Goal: Feedback & Contribution: Submit feedback/report problem

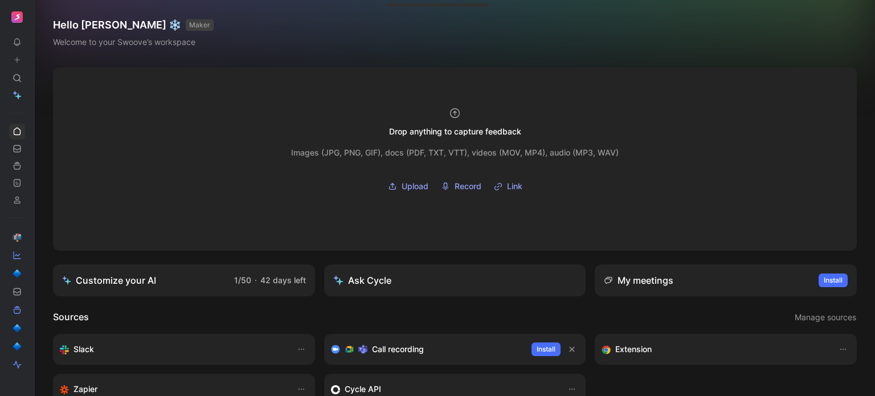
click at [17, 64] on button at bounding box center [17, 60] width 16 height 16
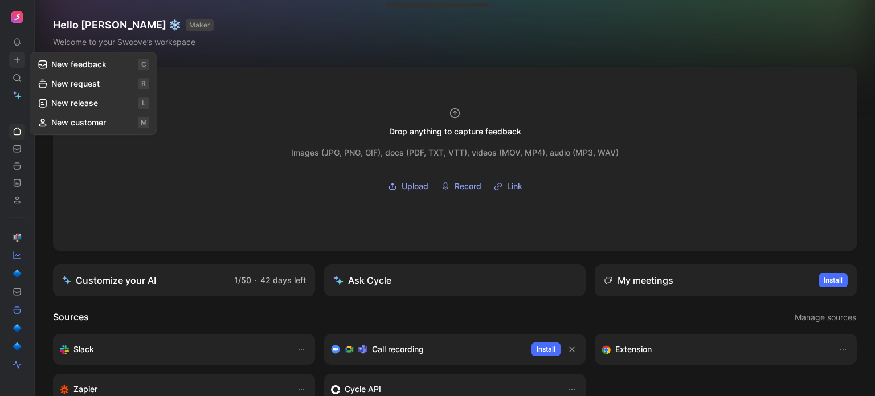
click at [54, 65] on button "New feedback c" at bounding box center [93, 64] width 122 height 19
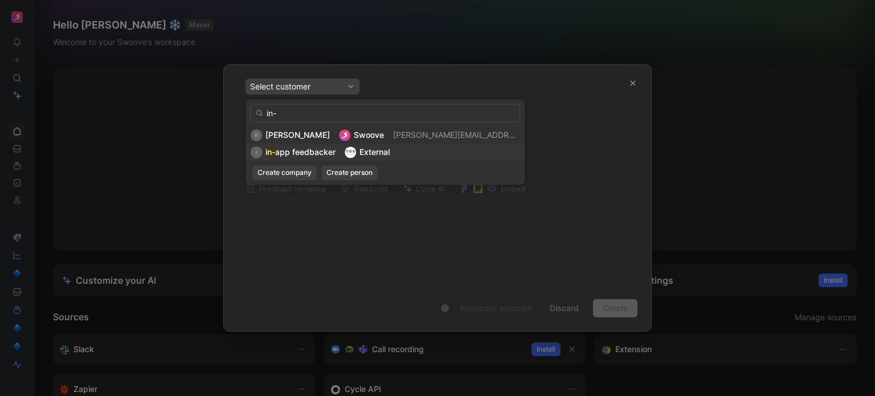
type input "in-"
click at [286, 156] on span "app feedbacker" at bounding box center [305, 152] width 60 height 10
click at [278, 154] on span "in-app feedbacker" at bounding box center [301, 152] width 70 height 10
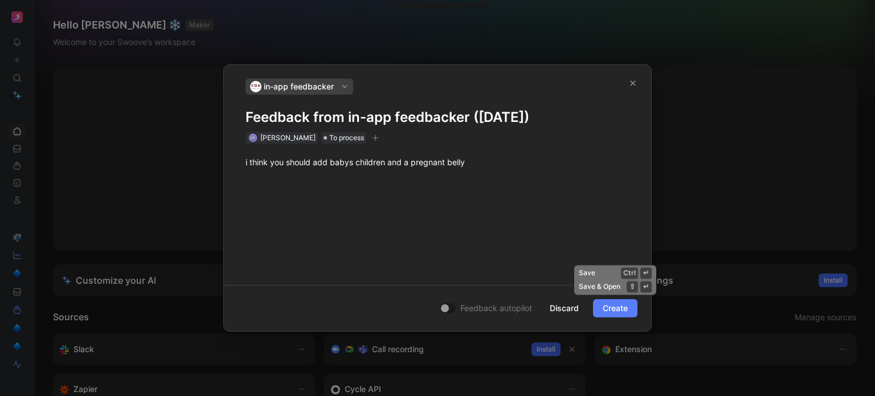
click at [619, 308] on span "Create" at bounding box center [615, 308] width 25 height 14
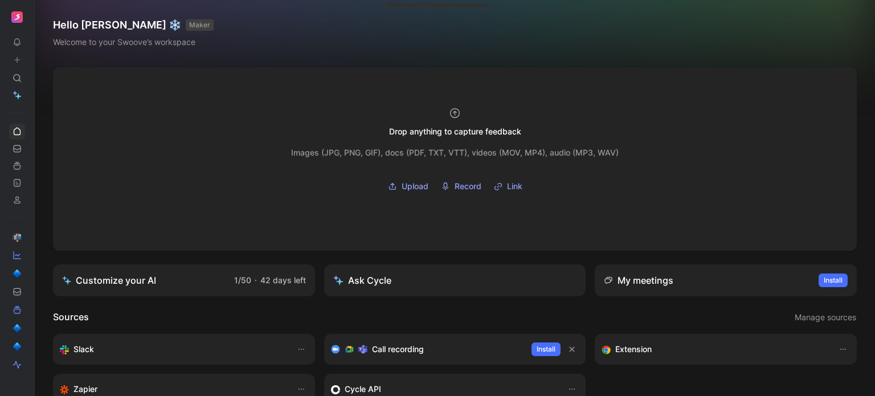
click at [16, 59] on icon at bounding box center [17, 60] width 8 height 8
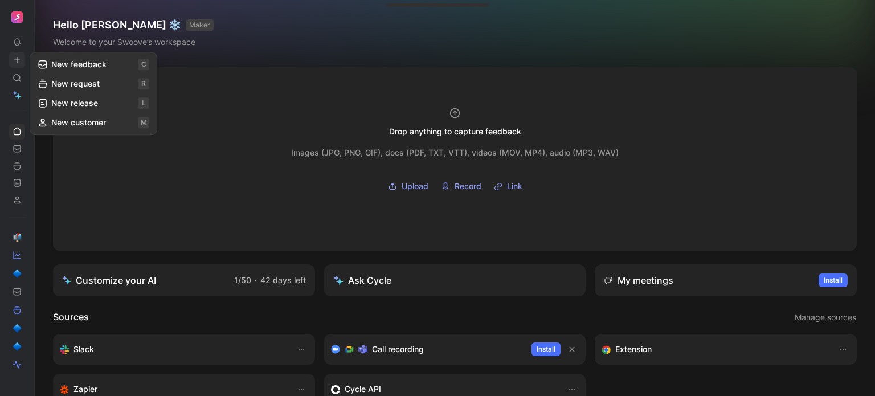
click at [60, 56] on button "New feedback c" at bounding box center [93, 64] width 122 height 19
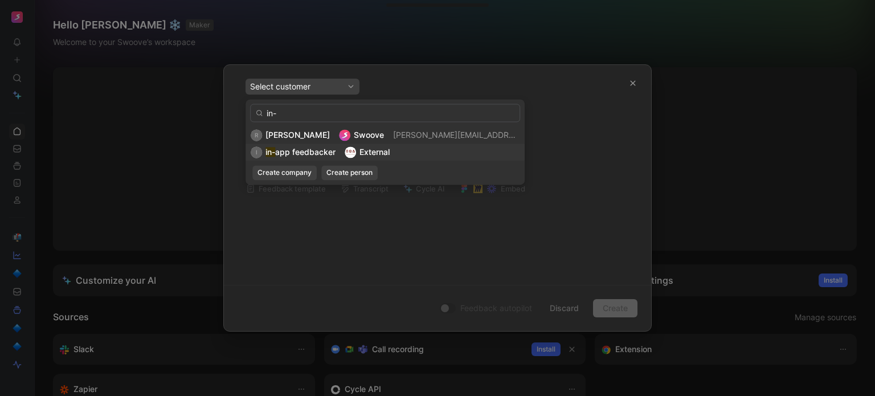
type input "in-"
click at [283, 153] on span "app feedbacker" at bounding box center [305, 152] width 60 height 10
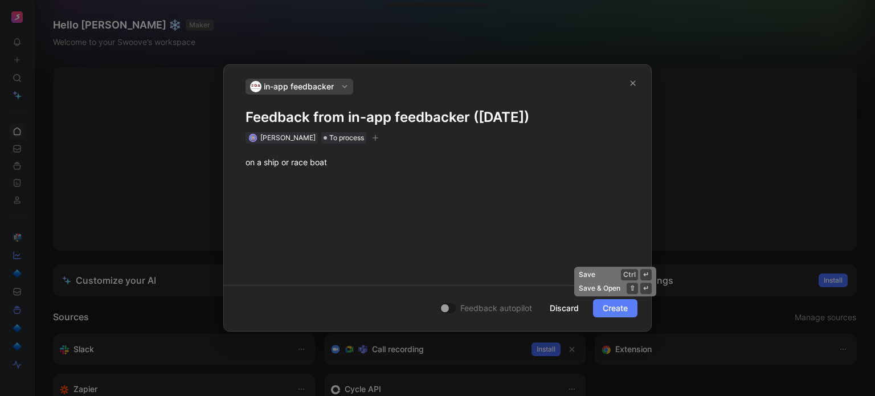
click at [618, 310] on span "Create" at bounding box center [615, 308] width 25 height 14
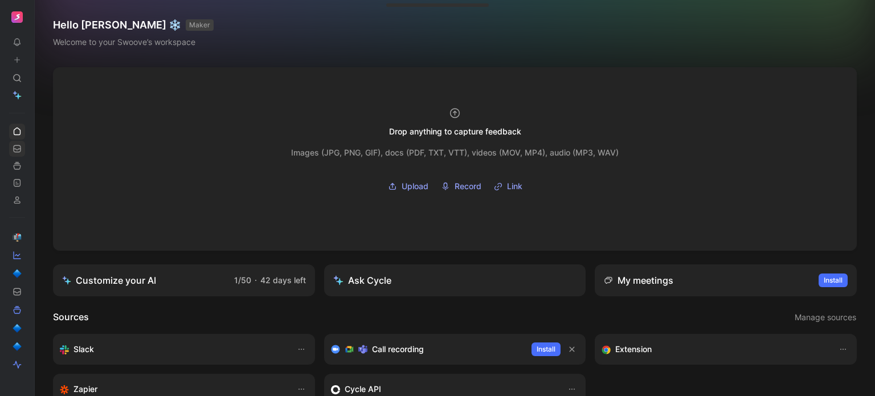
click at [15, 146] on icon at bounding box center [17, 148] width 9 height 9
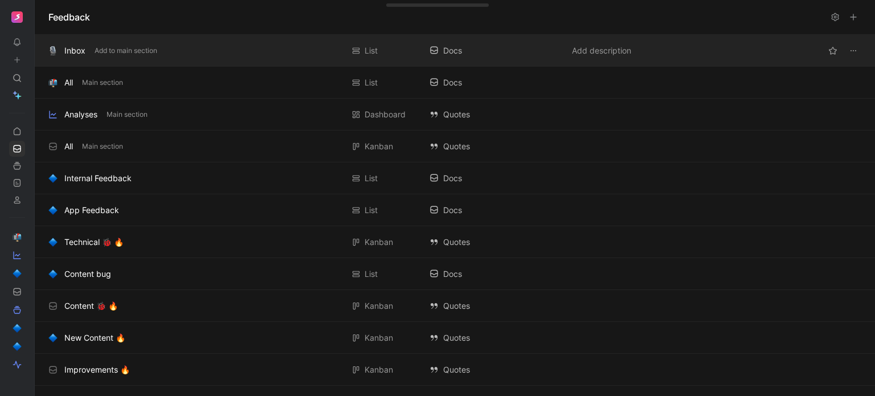
click at [84, 48] on div "Inbox" at bounding box center [74, 51] width 21 height 14
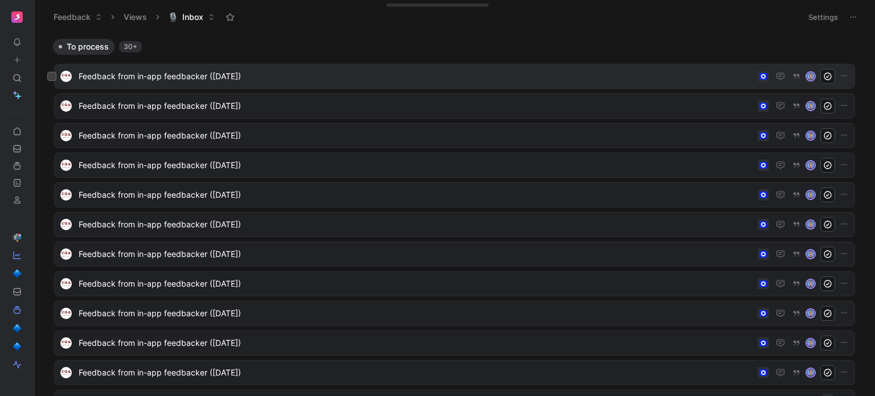
click at [137, 77] on span "Feedback from in-app feedbacker ([DATE])" at bounding box center [416, 77] width 675 height 14
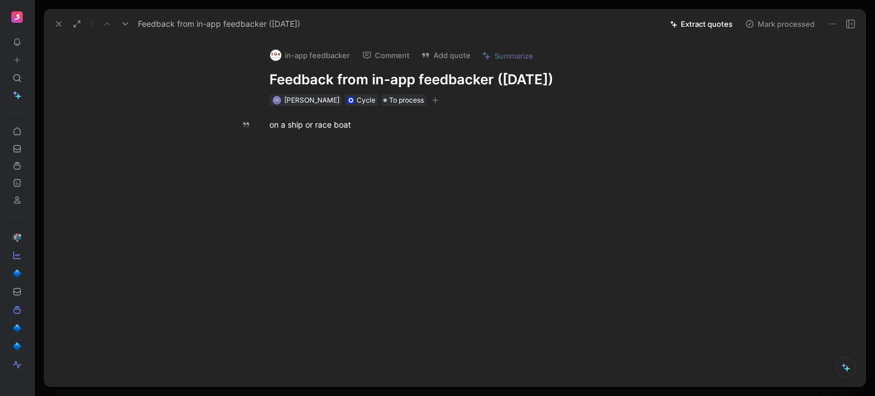
click at [22, 62] on button at bounding box center [17, 60] width 16 height 16
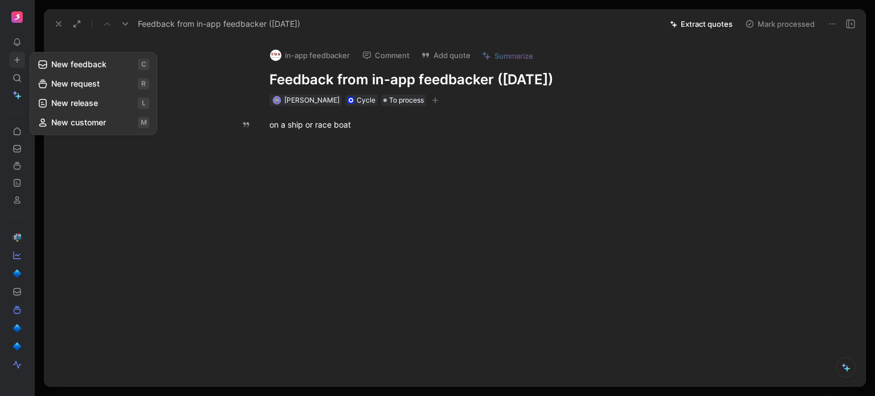
click at [48, 67] on button "New feedback c" at bounding box center [93, 64] width 122 height 19
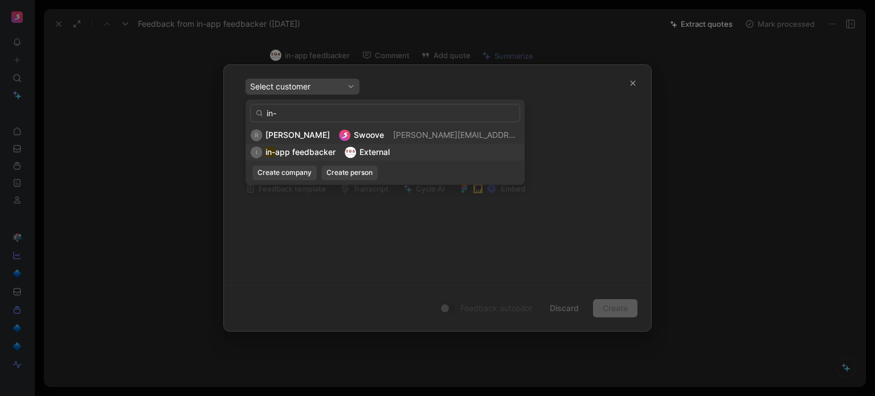
type input "in-"
click at [349, 150] on img at bounding box center [350, 151] width 11 height 11
click at [333, 156] on span "in-app feedbacker" at bounding box center [301, 152] width 70 height 10
click at [305, 153] on span "in-app feedbacker" at bounding box center [301, 152] width 70 height 10
click at [274, 150] on span "in-app feedbacker" at bounding box center [301, 152] width 70 height 10
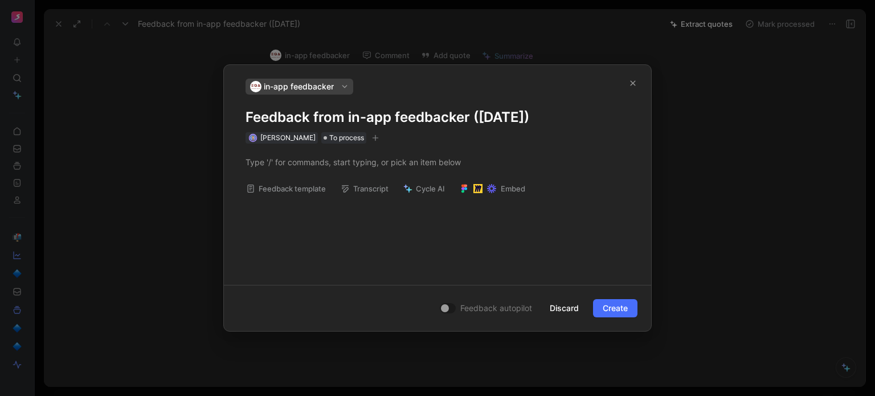
click at [267, 150] on div at bounding box center [437, 162] width 427 height 37
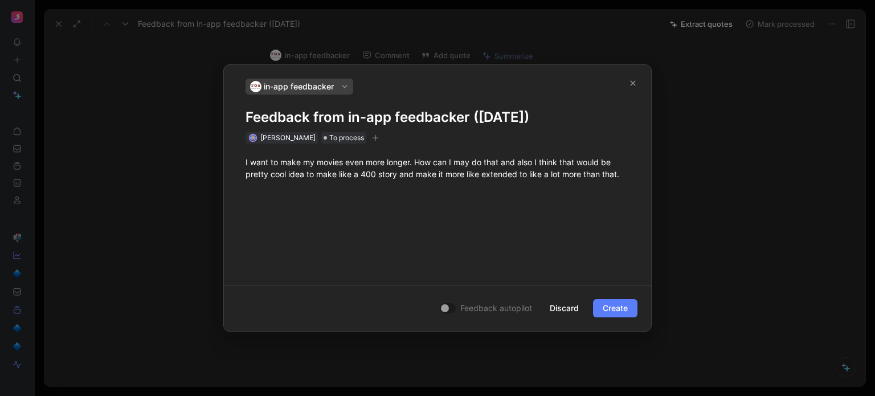
click at [630, 311] on button "Create" at bounding box center [615, 308] width 44 height 18
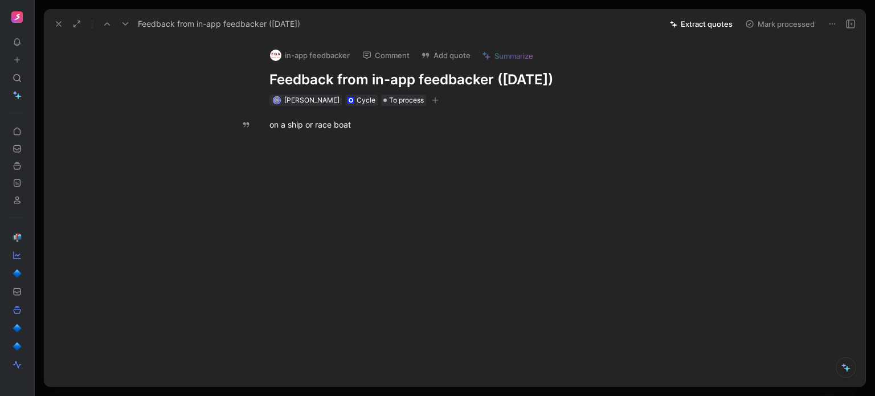
click at [58, 24] on icon at bounding box center [58, 23] width 9 height 9
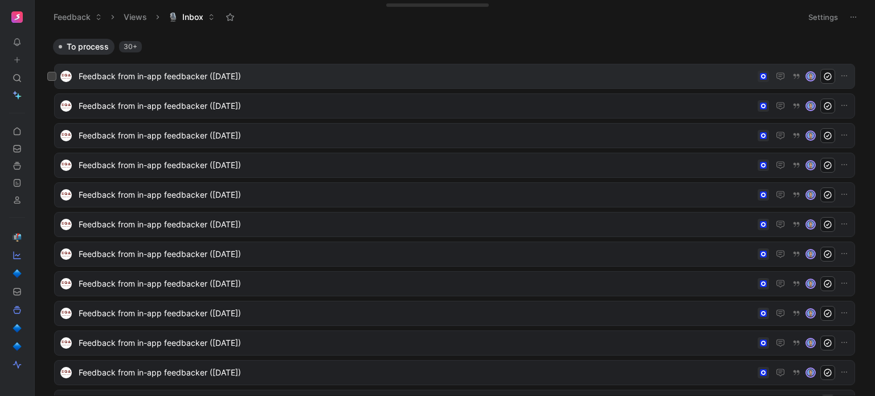
click at [134, 70] on span "Feedback from in-app feedbacker ([DATE])" at bounding box center [416, 77] width 675 height 14
